Goal: Navigation & Orientation: Find specific page/section

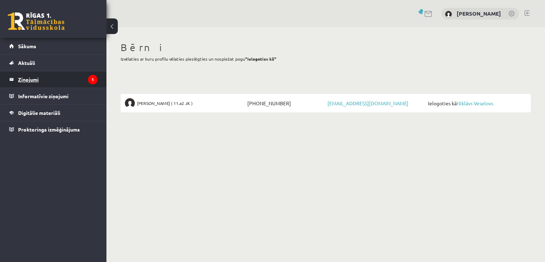
click at [26, 80] on legend "Ziņojumi 1" at bounding box center [57, 79] width 79 height 16
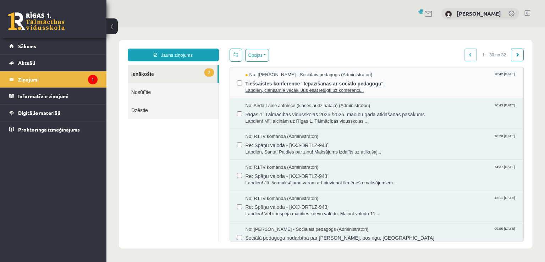
click at [296, 84] on span "Tiešsaistes konference "Iepazīšanās ar sociālo pedagogu"" at bounding box center [381, 82] width 271 height 9
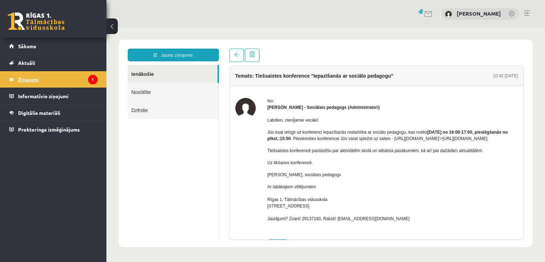
click at [28, 76] on legend "Ziņojumi 1" at bounding box center [57, 79] width 79 height 16
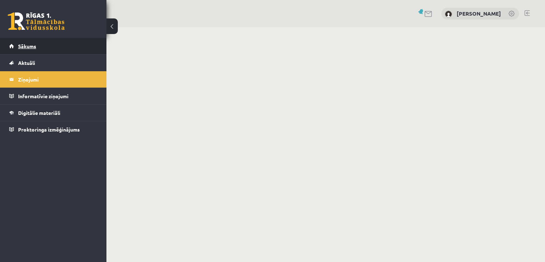
click at [79, 40] on link "Sākums" at bounding box center [53, 46] width 88 height 16
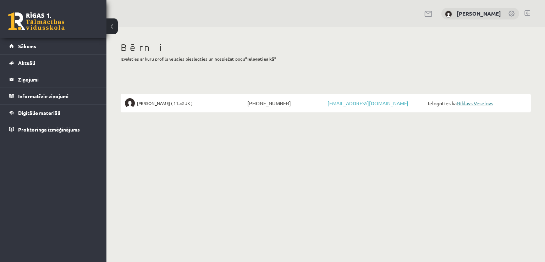
click at [480, 103] on link "Niklāvs Veselovs" at bounding box center [475, 103] width 37 height 6
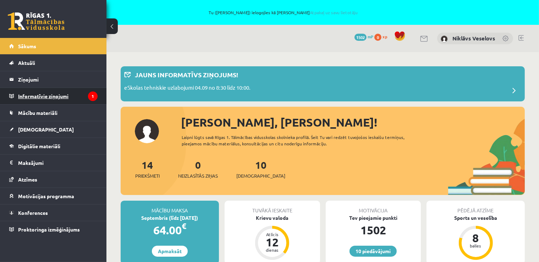
click at [57, 99] on legend "Informatīvie ziņojumi 1" at bounding box center [57, 96] width 79 height 16
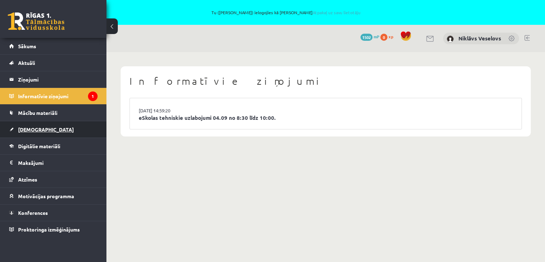
click at [33, 132] on link "[DEMOGRAPHIC_DATA]" at bounding box center [53, 129] width 88 height 16
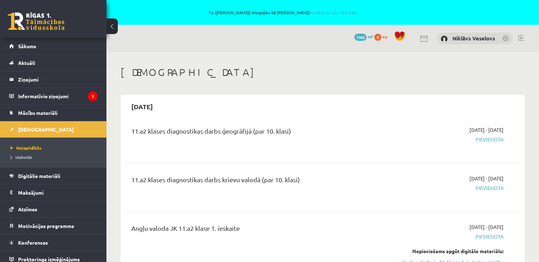
click at [524, 38] on link at bounding box center [521, 38] width 5 height 6
